Goal: Task Accomplishment & Management: Use online tool/utility

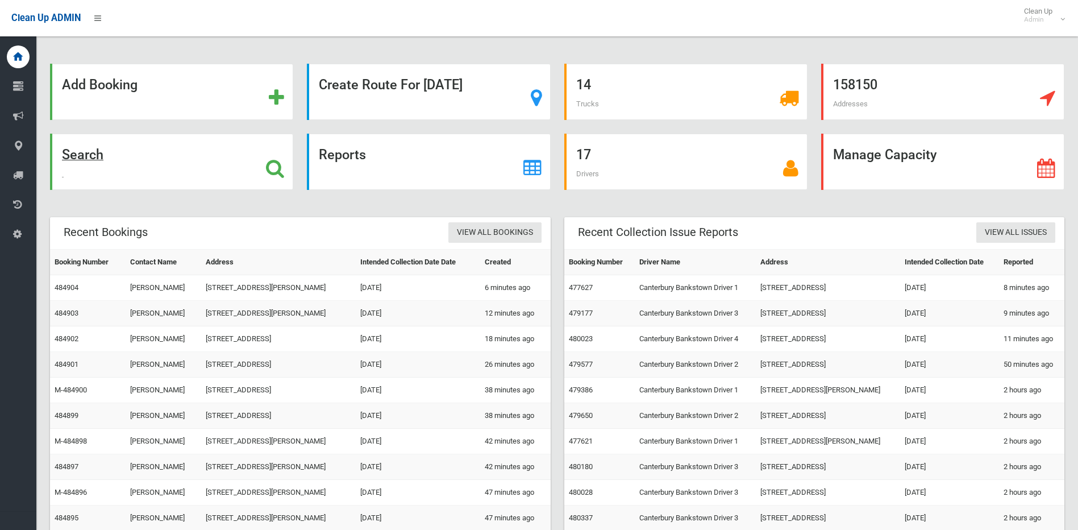
click at [274, 164] on icon at bounding box center [275, 168] width 18 height 19
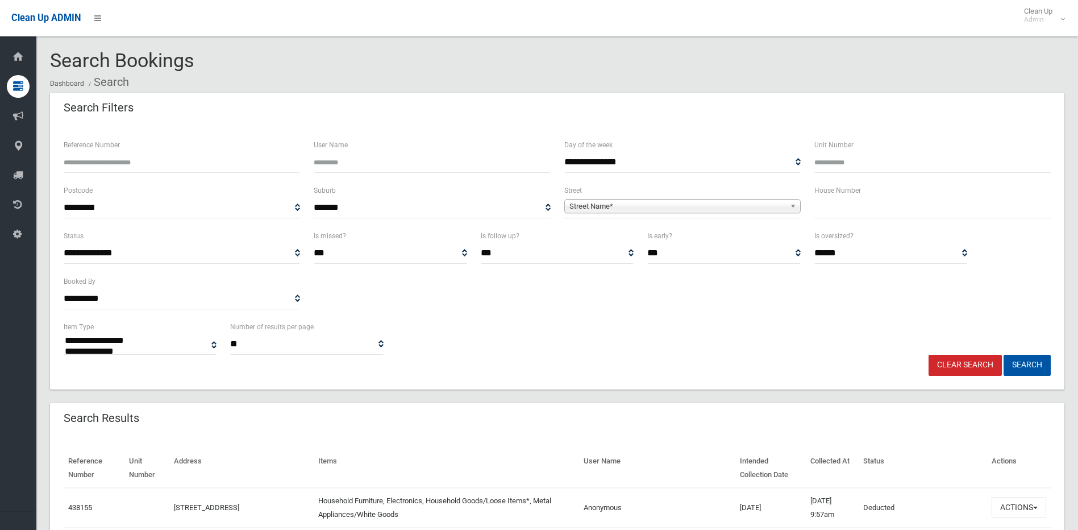
select select
click at [658, 198] on span "**********" at bounding box center [682, 207] width 236 height 21
click at [655, 206] on span "Street Name*" at bounding box center [677, 206] width 216 height 14
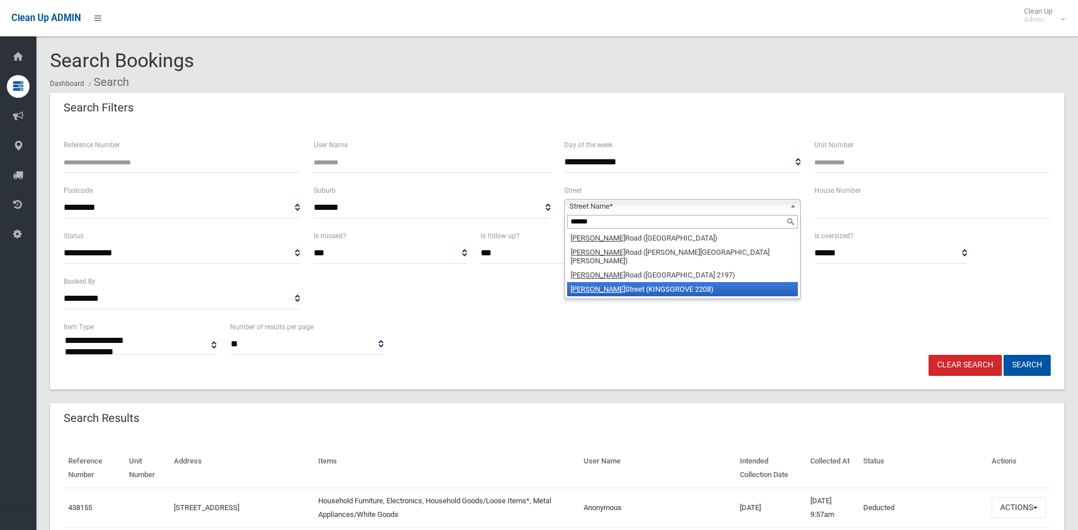
type input "******"
click at [626, 282] on li "[PERSON_NAME] Street (KINGSGROVE 2208)" at bounding box center [682, 289] width 231 height 14
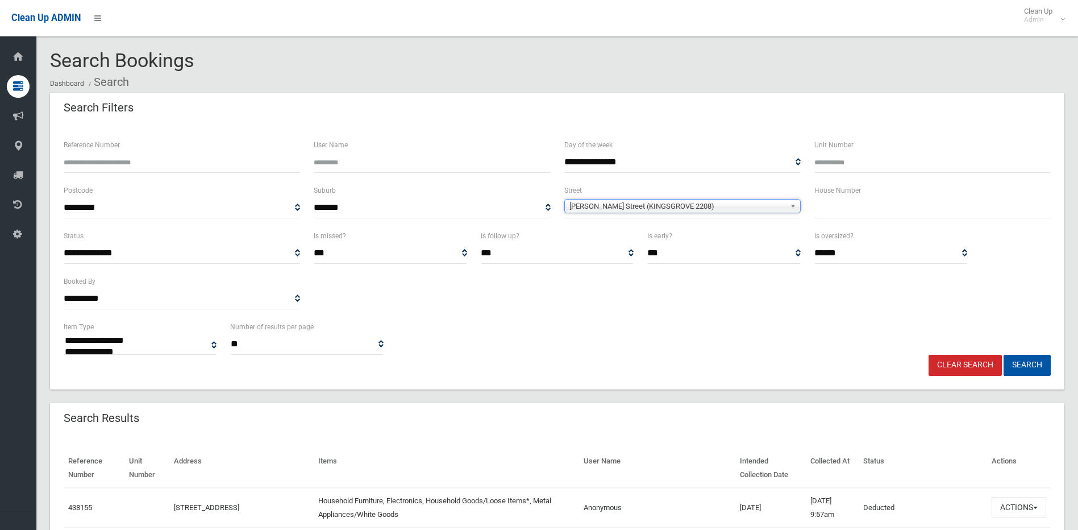
click at [830, 213] on input "text" at bounding box center [932, 207] width 236 height 21
type input "*"
click at [1003, 355] on button "Search" at bounding box center [1026, 365] width 47 height 21
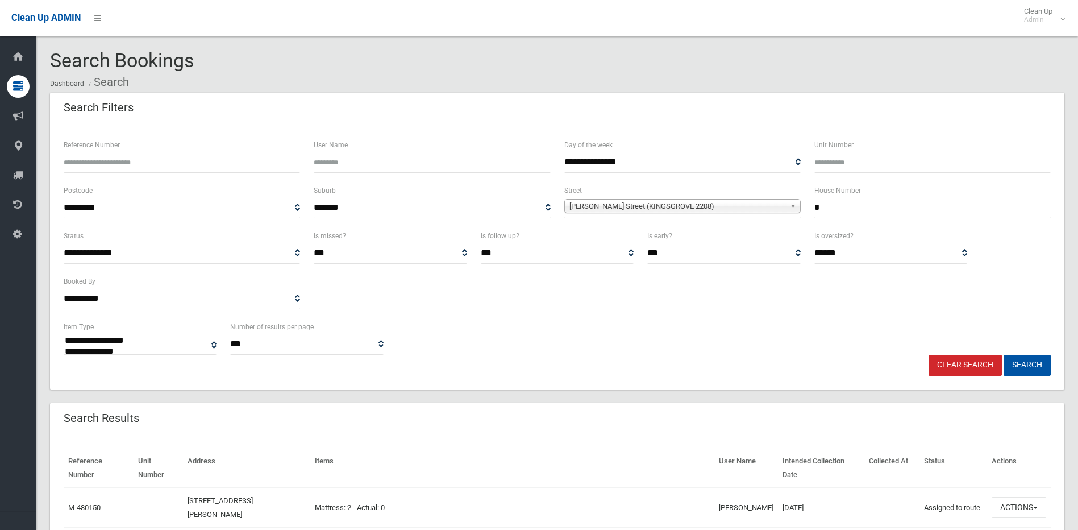
select select
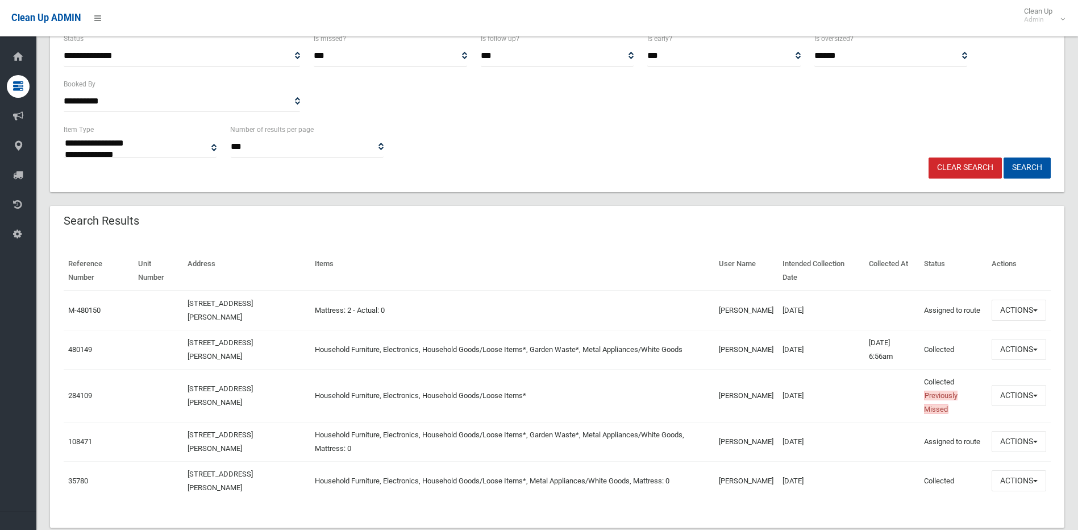
scroll to position [222, 0]
